Goal: Information Seeking & Learning: Learn about a topic

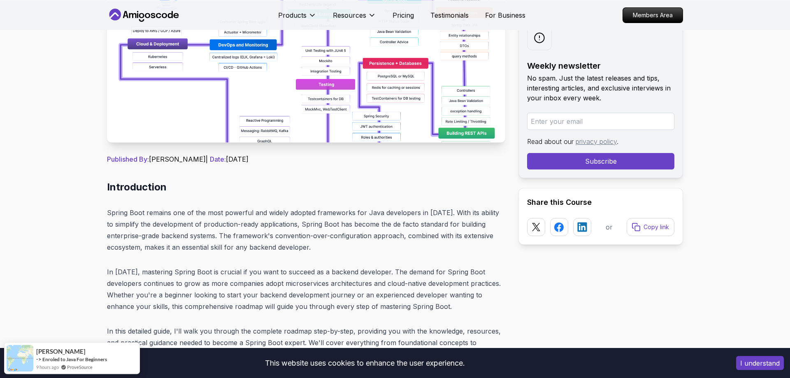
scroll to position [210, 0]
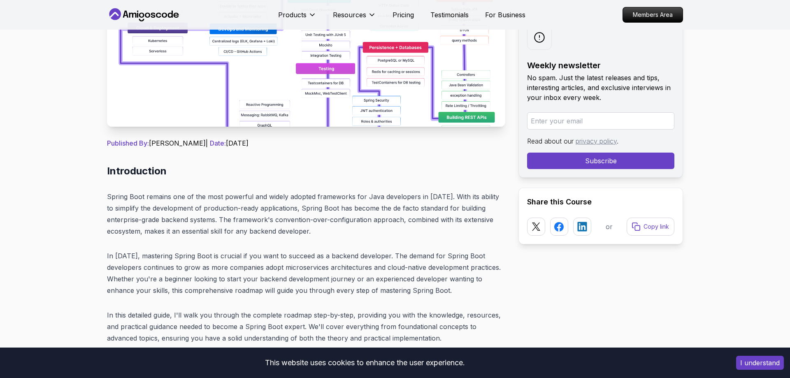
click at [762, 368] on button "I understand" at bounding box center [760, 363] width 48 height 14
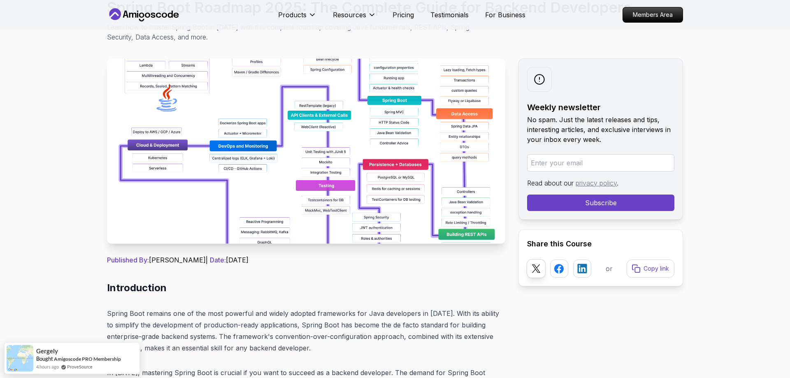
scroll to position [84, 0]
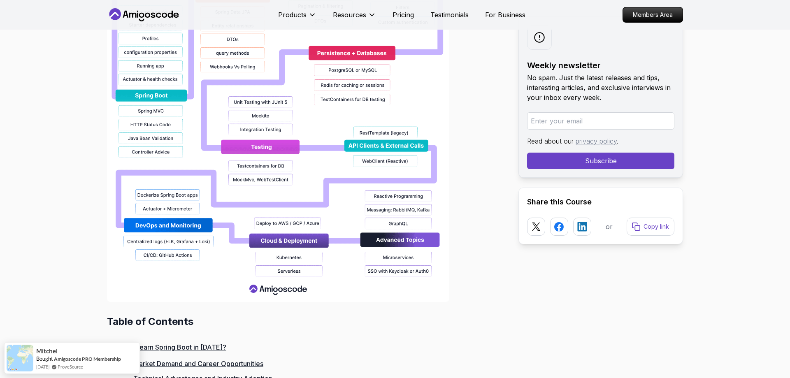
scroll to position [797, 0]
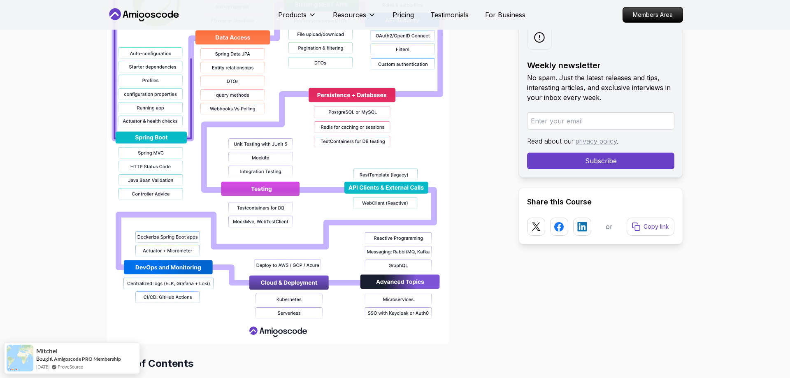
click at [286, 299] on img at bounding box center [278, 80] width 342 height 527
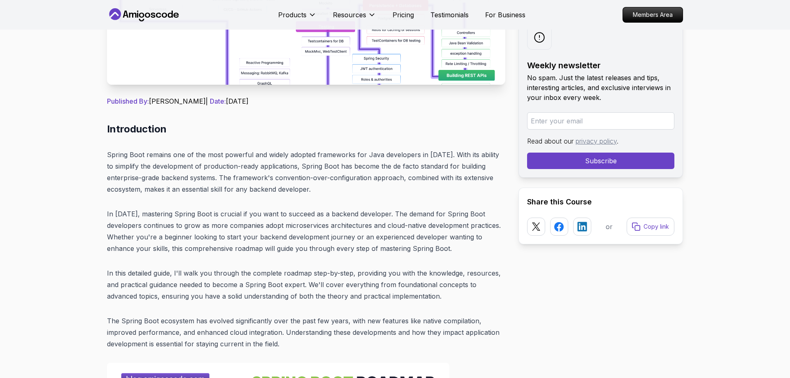
scroll to position [84, 0]
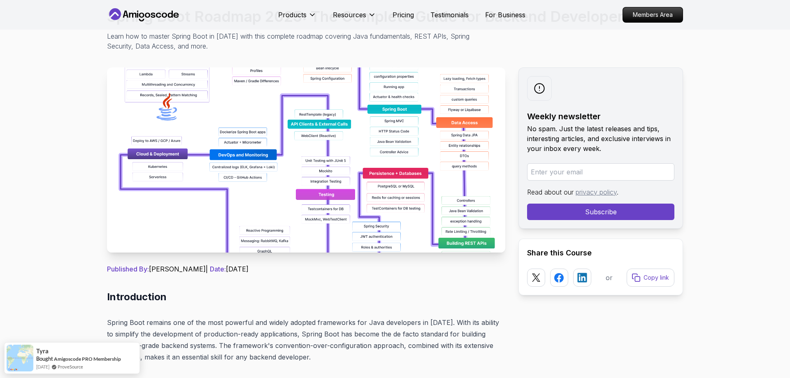
click at [370, 213] on img at bounding box center [306, 159] width 398 height 185
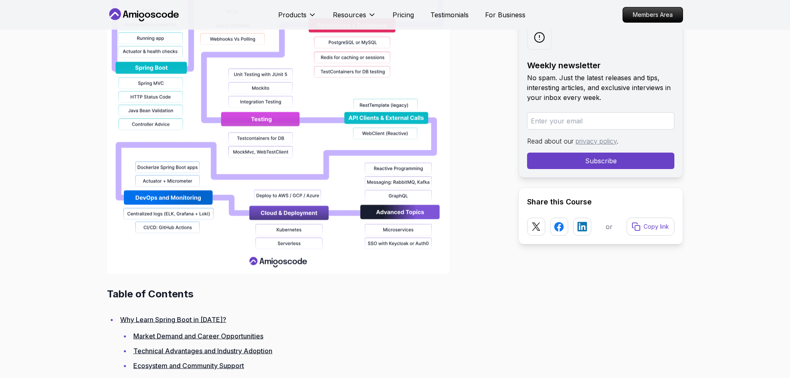
scroll to position [881, 0]
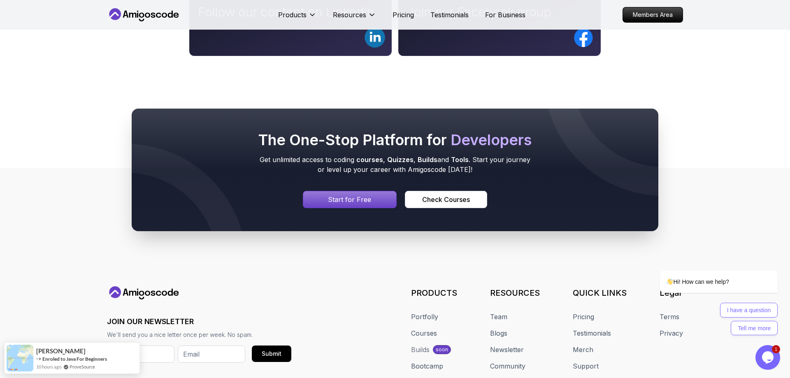
scroll to position [748, 0]
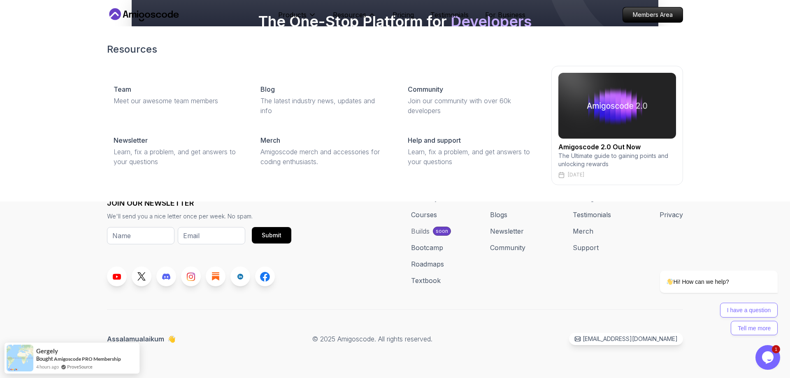
click at [58, 89] on div "Resources Team Meet our awesome team members Blog The latest industry news, upd…" at bounding box center [395, 113] width 790 height 175
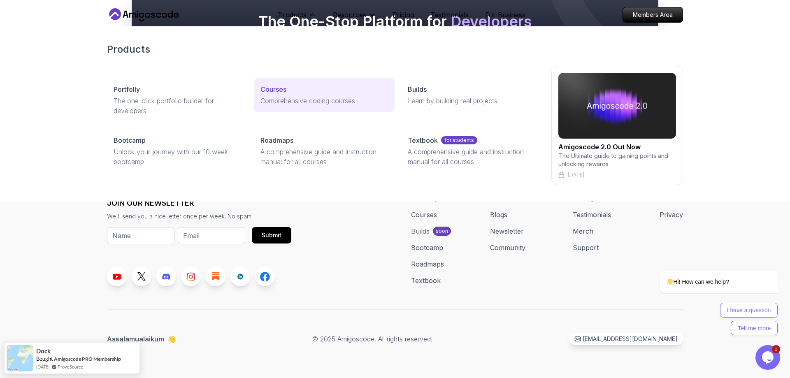
click at [273, 95] on link "Courses Comprehensive coding courses" at bounding box center [324, 95] width 140 height 35
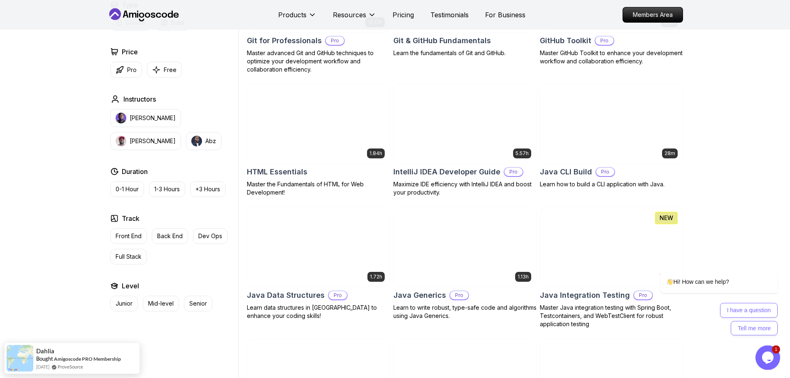
scroll to position [1007, 0]
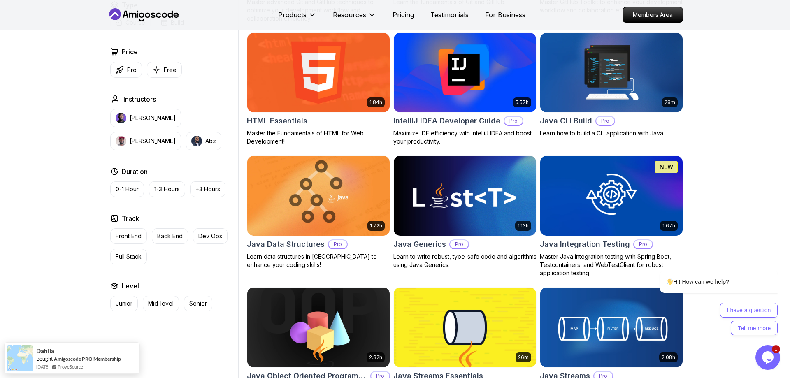
click at [479, 120] on h2 "IntelliJ IDEA Developer Guide" at bounding box center [446, 121] width 107 height 12
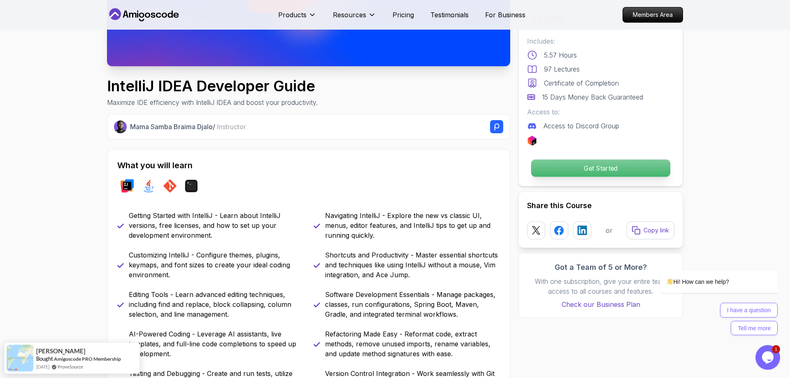
click at [630, 176] on p "Get Started" at bounding box center [600, 168] width 139 height 17
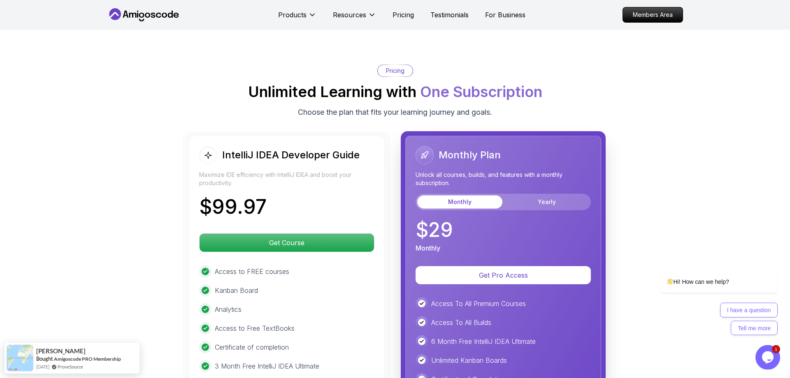
scroll to position [1828, 0]
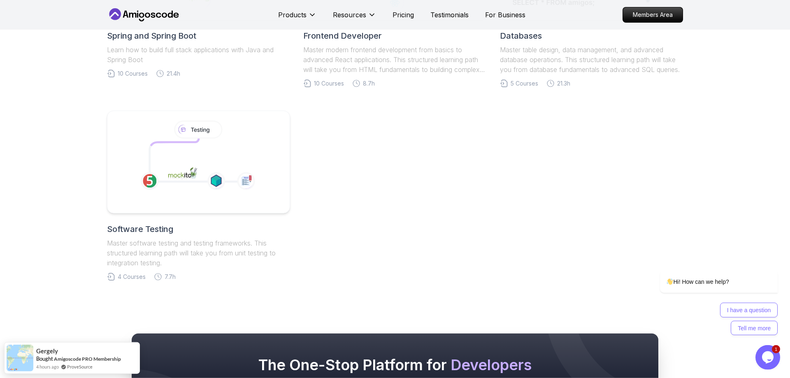
scroll to position [503, 0]
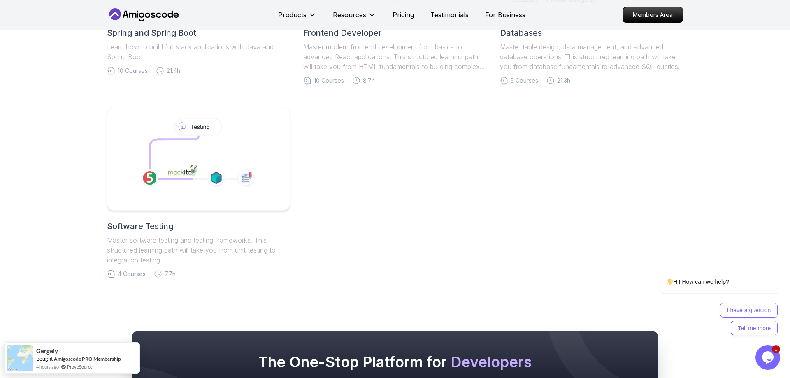
click at [513, 120] on body "Products Resources Pricing Testimonials For Business Members Area Products Reso…" at bounding box center [395, 108] width 790 height 1222
click at [123, 226] on h2 "Software Testing" at bounding box center [198, 226] width 183 height 12
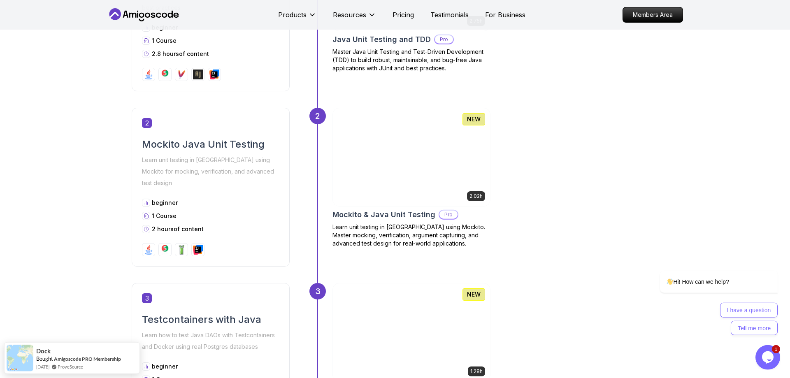
scroll to position [503, 0]
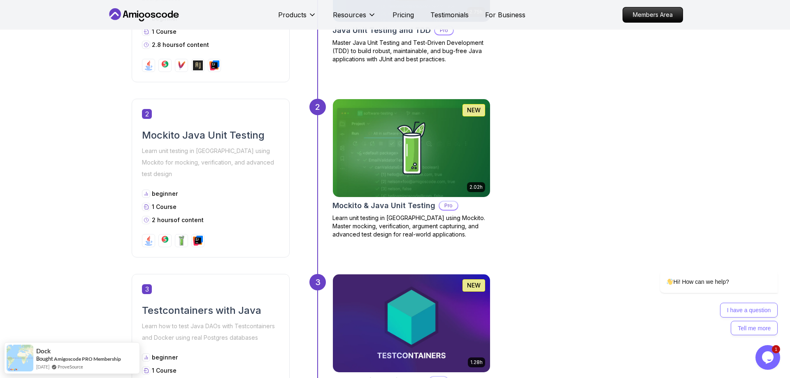
click at [187, 137] on h2 "Mockito Java Unit Testing" at bounding box center [210, 135] width 137 height 13
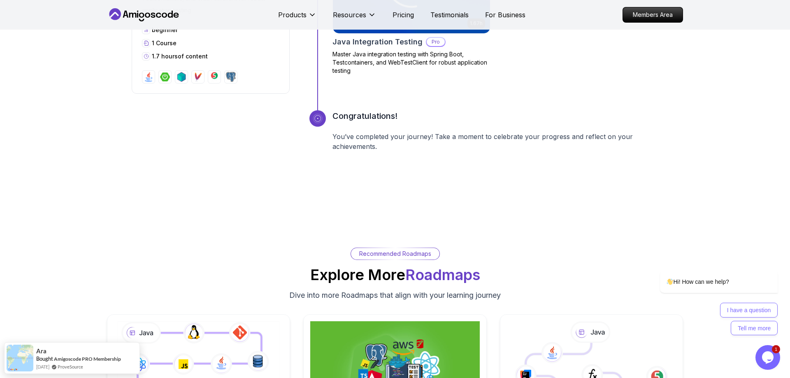
scroll to position [1175, 0]
